Goal: Task Accomplishment & Management: Use online tool/utility

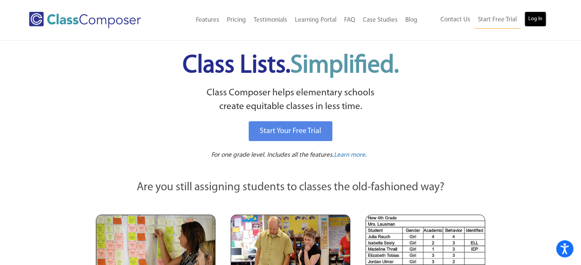
click at [535, 19] on link "Log In" at bounding box center [535, 18] width 22 height 15
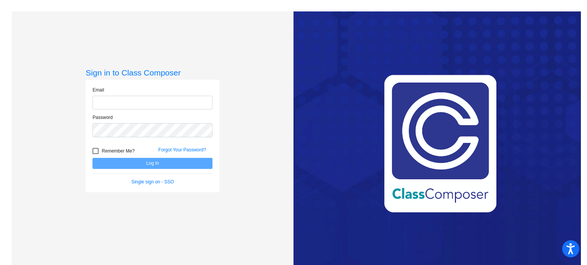
type input "[EMAIL_ADDRESS][DOMAIN_NAME]"
click at [164, 164] on button "Log In" at bounding box center [152, 163] width 120 height 11
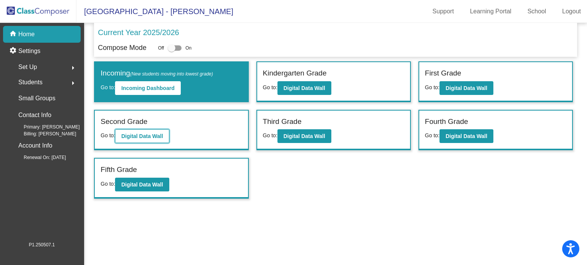
click at [152, 134] on b "Digital Data Wall" at bounding box center [142, 136] width 42 height 6
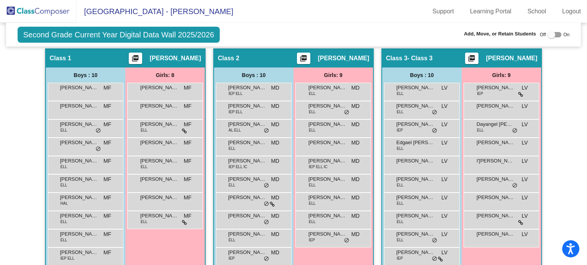
scroll to position [147, 0]
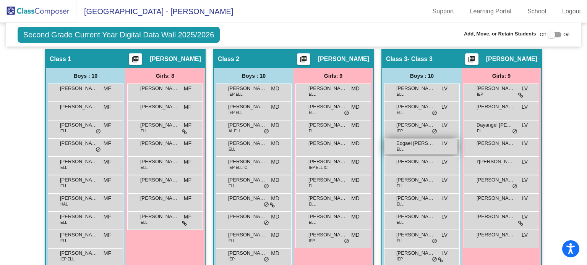
drag, startPoint x: 414, startPoint y: 148, endPoint x: 399, endPoint y: 147, distance: 14.5
click at [399, 147] on span "ELL" at bounding box center [399, 150] width 7 height 6
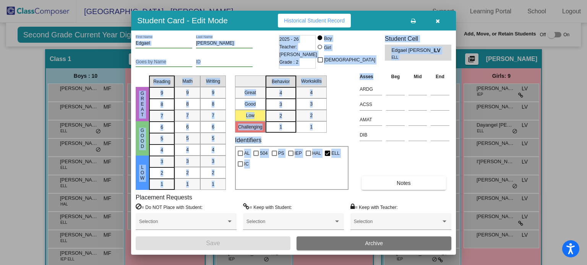
click at [437, 21] on icon "button" at bounding box center [437, 20] width 4 height 5
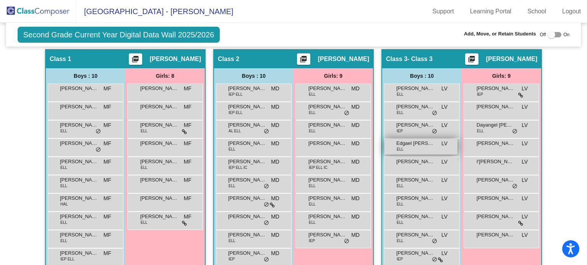
click at [412, 147] on div "Edgael Quezada ELL LV lock do_not_disturb_alt" at bounding box center [420, 147] width 73 height 16
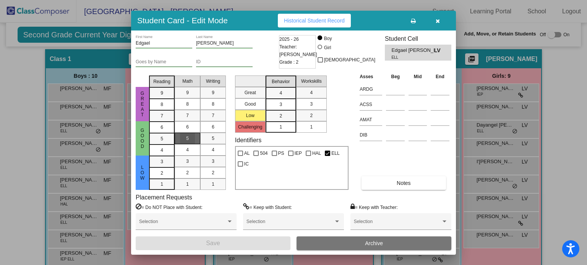
click at [184, 138] on div "5" at bounding box center [187, 138] width 15 height 11
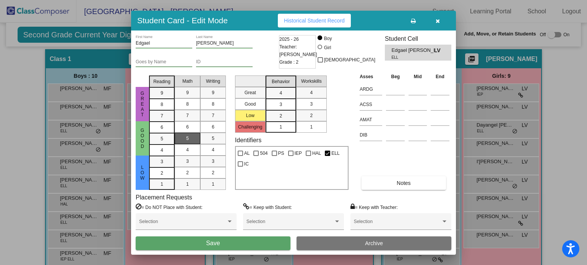
click at [261, 196] on div "Placement Requests = Do NOT Place with Student: Selection = Keep with Student: …" at bounding box center [293, 215] width 315 height 43
click at [186, 141] on span "5" at bounding box center [187, 138] width 3 height 7
click at [179, 124] on mat-list-option "6" at bounding box center [188, 126] width 26 height 11
click at [155, 85] on div "Reading" at bounding box center [161, 81] width 29 height 11
click at [326, 21] on span "Historical Student Record" at bounding box center [314, 21] width 61 height 6
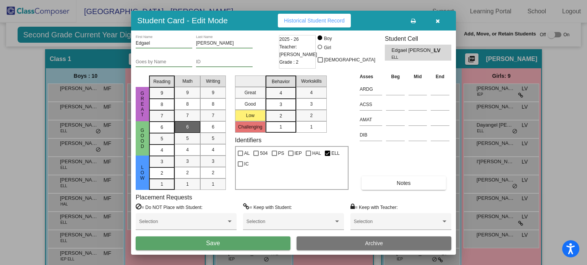
click at [438, 19] on icon "button" at bounding box center [437, 20] width 4 height 5
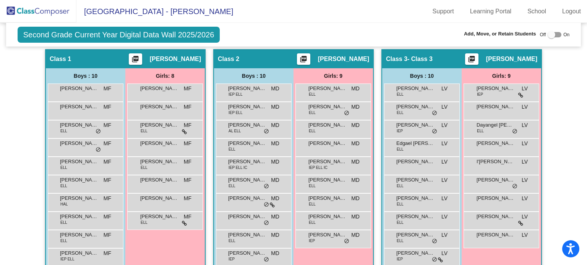
drag, startPoint x: 406, startPoint y: 148, endPoint x: 134, endPoint y: 246, distance: 288.6
click at [441, 129] on div "[PERSON_NAME] IEP LV lock do_not_disturb_alt" at bounding box center [420, 129] width 73 height 16
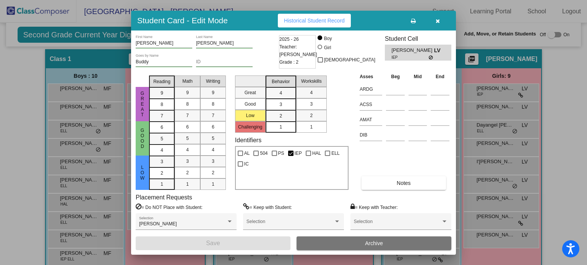
click at [433, 19] on button "button" at bounding box center [437, 21] width 24 height 14
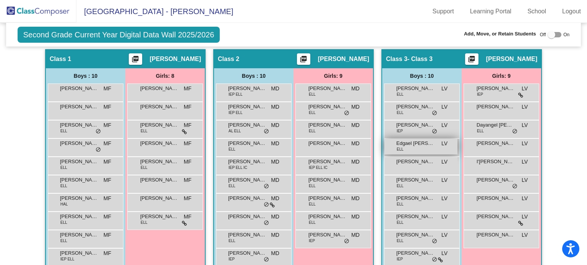
click at [420, 145] on span "Edgael [PERSON_NAME]" at bounding box center [415, 144] width 38 height 8
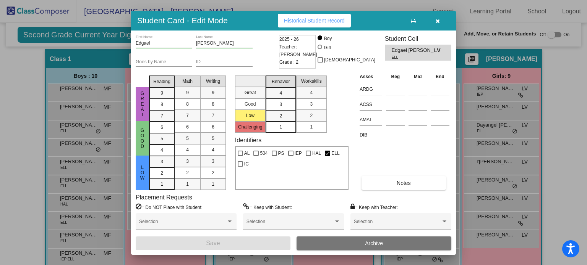
click at [436, 20] on icon "button" at bounding box center [437, 20] width 4 height 5
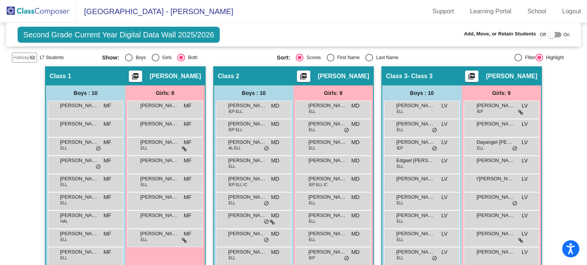
scroll to position [129, 0]
drag, startPoint x: 403, startPoint y: 162, endPoint x: 435, endPoint y: 166, distance: 31.9
click at [435, 166] on div "Edgael Quezada ELL LV lock do_not_disturb_alt" at bounding box center [420, 164] width 73 height 16
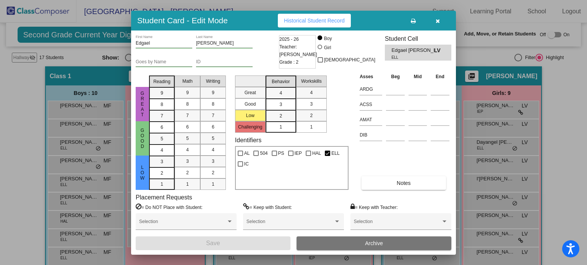
click at [436, 24] on button "button" at bounding box center [437, 21] width 24 height 14
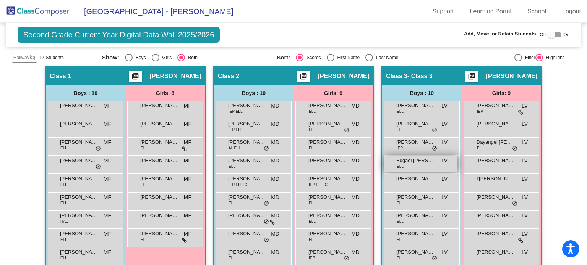
click at [423, 167] on div "Edgael Quezada ELL LV lock do_not_disturb_alt" at bounding box center [420, 164] width 73 height 16
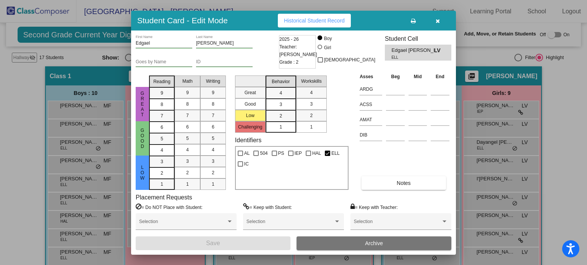
click at [436, 19] on icon "button" at bounding box center [437, 20] width 4 height 5
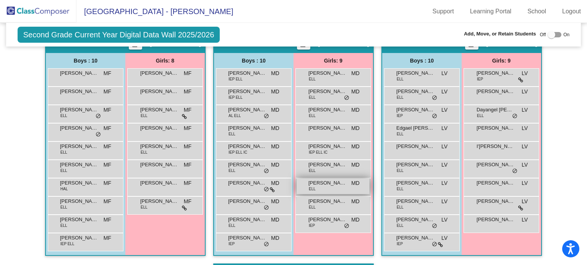
scroll to position [162, 0]
click at [553, 35] on div at bounding box center [554, 34] width 14 height 5
checkbox input "true"
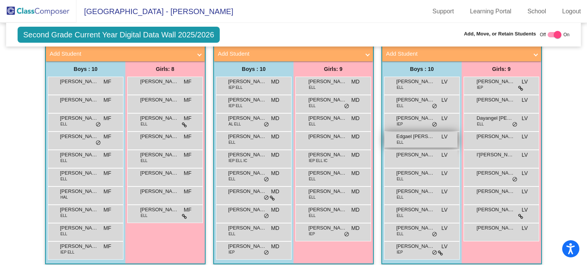
scroll to position [168, 0]
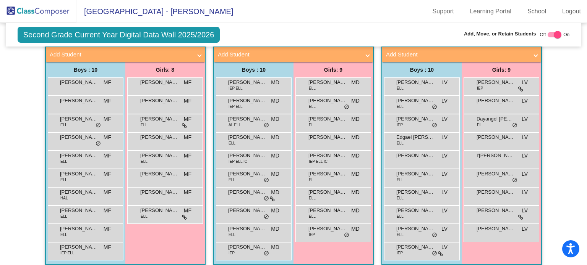
drag, startPoint x: 409, startPoint y: 138, endPoint x: 257, endPoint y: 265, distance: 198.7
drag, startPoint x: 257, startPoint y: 265, endPoint x: 417, endPoint y: 144, distance: 200.9
click at [417, 144] on div "Edgael Quezada ELL LV lock do_not_disturb_alt" at bounding box center [420, 141] width 73 height 16
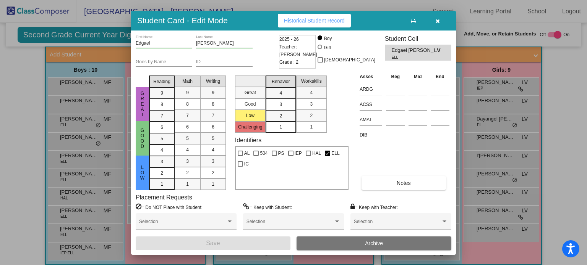
click at [436, 20] on icon "button" at bounding box center [437, 20] width 4 height 5
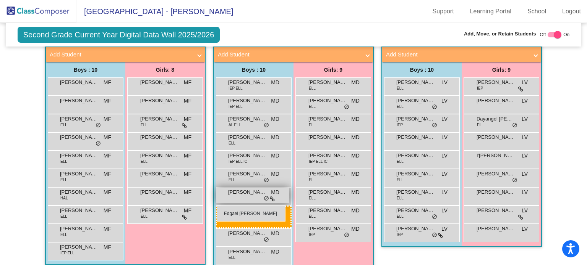
drag, startPoint x: 409, startPoint y: 141, endPoint x: 218, endPoint y: 206, distance: 202.1
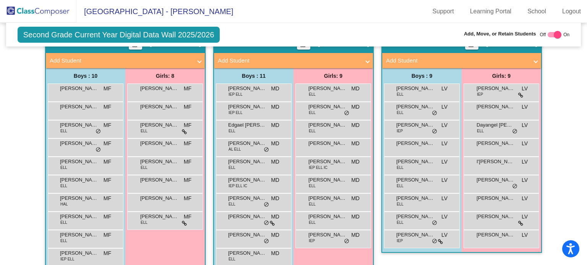
scroll to position [162, 0]
click at [252, 196] on span "[PERSON_NAME]" at bounding box center [247, 199] width 38 height 8
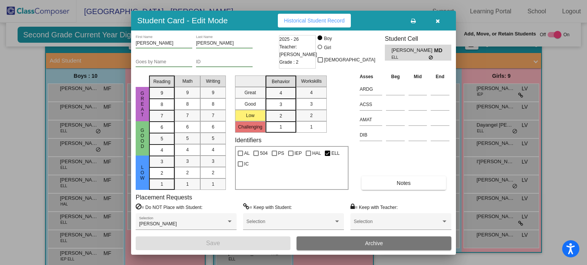
click at [441, 19] on button "button" at bounding box center [437, 21] width 24 height 14
